Goal: Find contact information: Find contact information

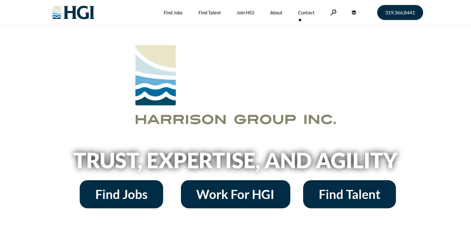
click at [308, 14] on link "Contact" at bounding box center [306, 12] width 17 height 25
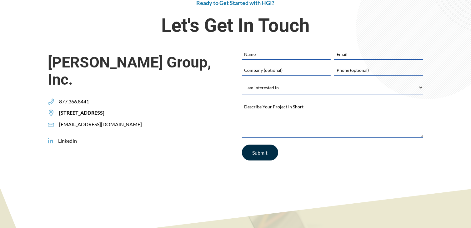
scroll to position [208, 0]
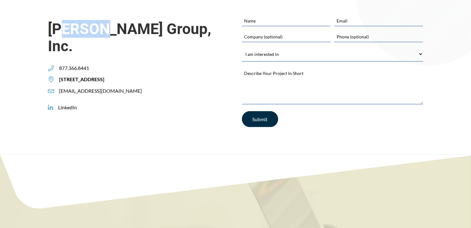
drag, startPoint x: 90, startPoint y: 49, endPoint x: 70, endPoint y: 54, distance: 21.0
click at [70, 54] on div "[PERSON_NAME] Group, Inc. 877.366.8441 [STREET_ADDRESS] [EMAIL_ADDRESS][DOMAIN_…" at bounding box center [138, 54] width 181 height 79
drag, startPoint x: 94, startPoint y: 49, endPoint x: 89, endPoint y: 50, distance: 5.7
click at [89, 65] on div "877.366.8441" at bounding box center [71, 68] width 46 height 7
copy span "877.366.8441"
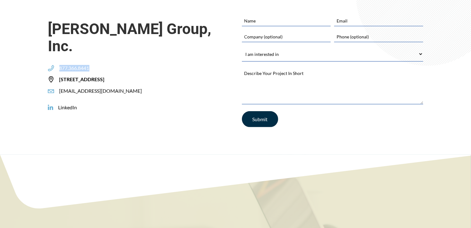
drag, startPoint x: 176, startPoint y: 57, endPoint x: 171, endPoint y: 62, distance: 7.8
click at [171, 62] on div "[PERSON_NAME] Group, Inc. 877.366.8441 [STREET_ADDRESS] [EMAIL_ADDRESS][DOMAIN_…" at bounding box center [138, 54] width 181 height 79
click at [192, 66] on div "[PERSON_NAME] Group, Inc. 877.366.8441 [STREET_ADDRESS] [EMAIL_ADDRESS][DOMAIN_…" at bounding box center [138, 54] width 181 height 79
drag, startPoint x: 131, startPoint y: 57, endPoint x: 137, endPoint y: 63, distance: 8.4
click at [146, 61] on div "[PERSON_NAME] Group, Inc. 877.366.8441 [STREET_ADDRESS] [EMAIL_ADDRESS][DOMAIN_…" at bounding box center [138, 54] width 181 height 79
